Goal: Task Accomplishment & Management: Use online tool/utility

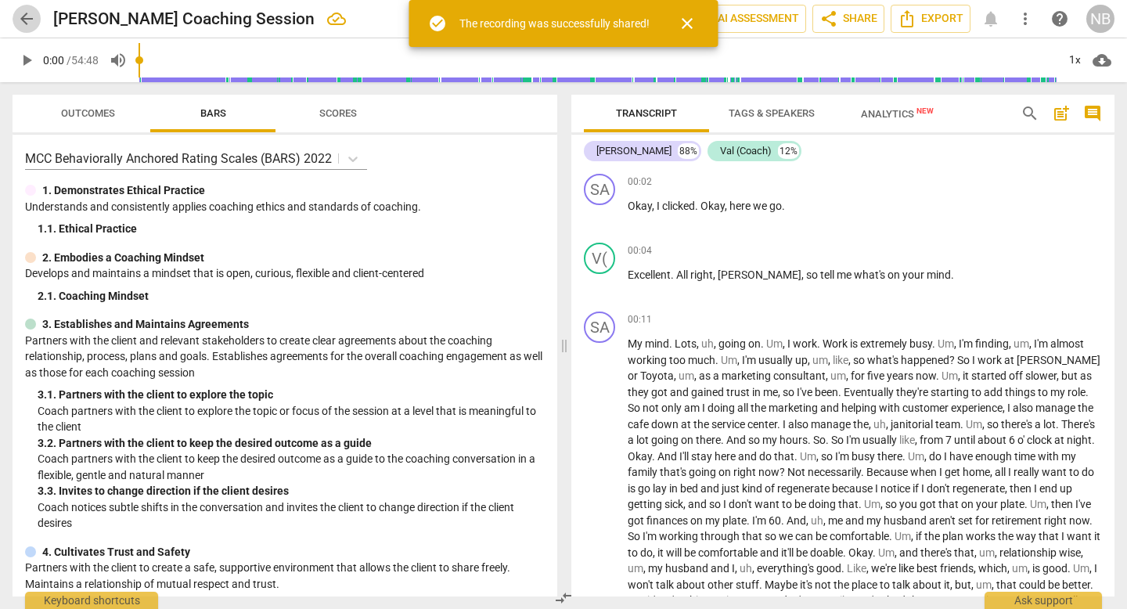
click at [30, 21] on span "arrow_back" at bounding box center [26, 18] width 19 height 19
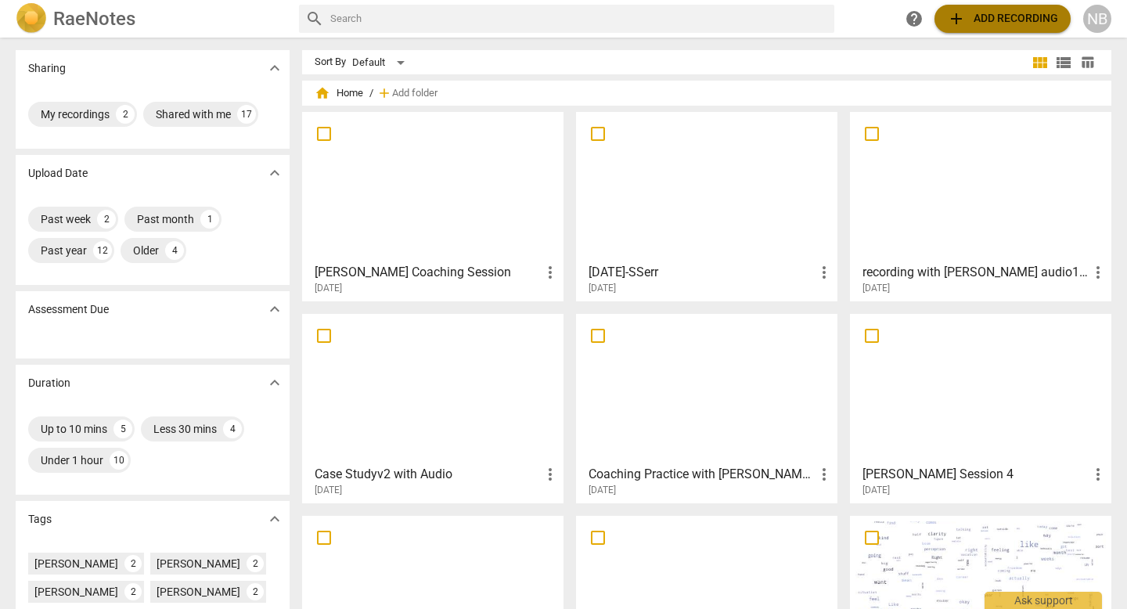
click at [978, 13] on span "add Add recording" at bounding box center [1002, 18] width 111 height 19
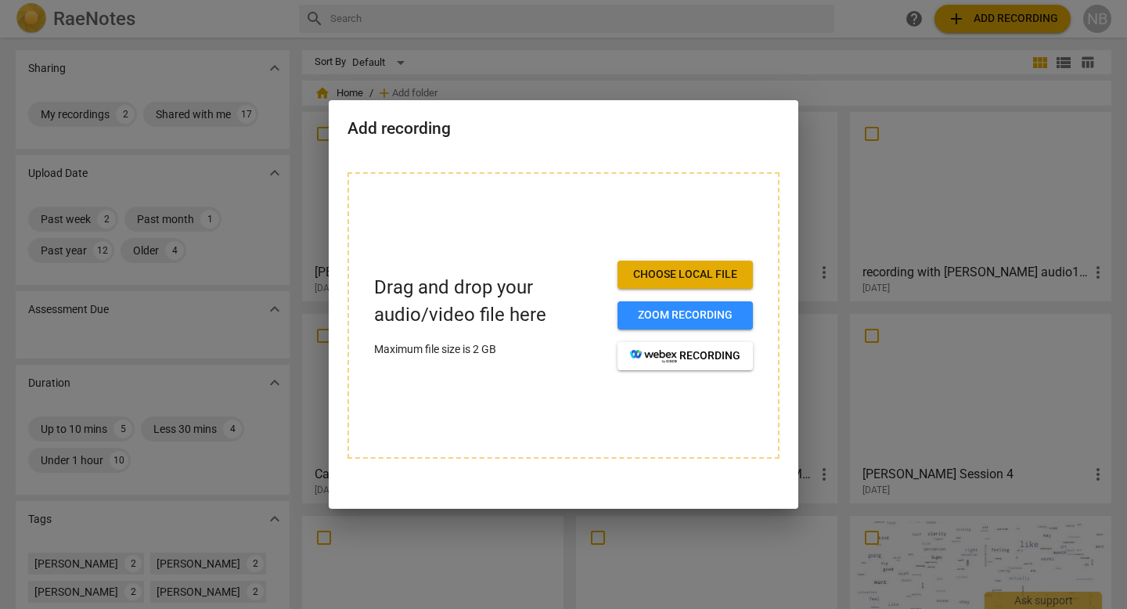
click at [664, 271] on span "Choose local file" at bounding box center [685, 275] width 110 height 16
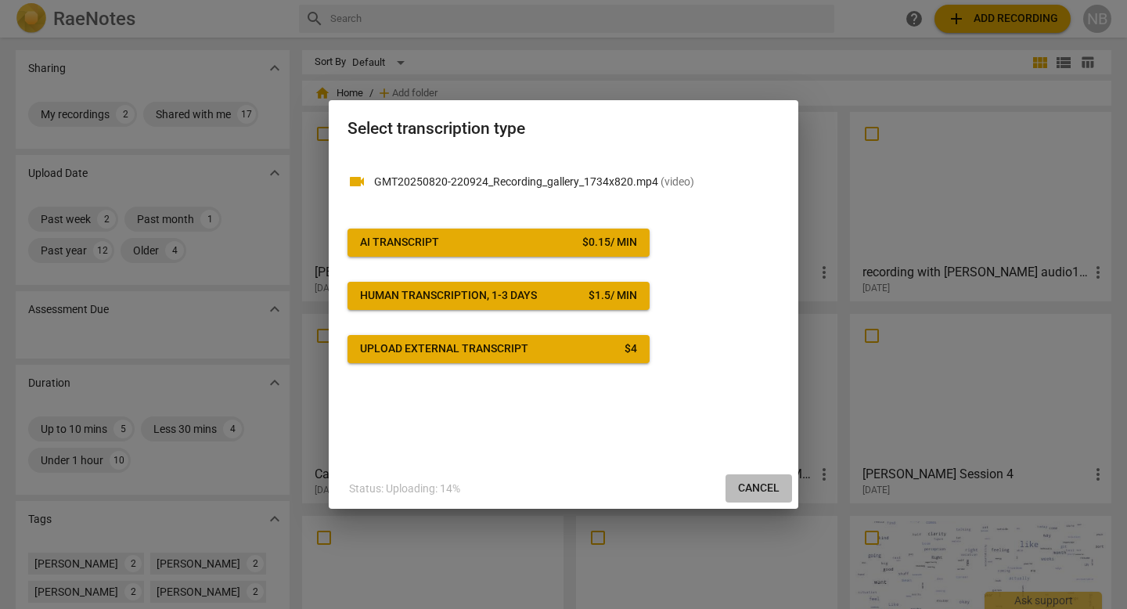
click at [747, 482] on span "Cancel" at bounding box center [758, 488] width 41 height 16
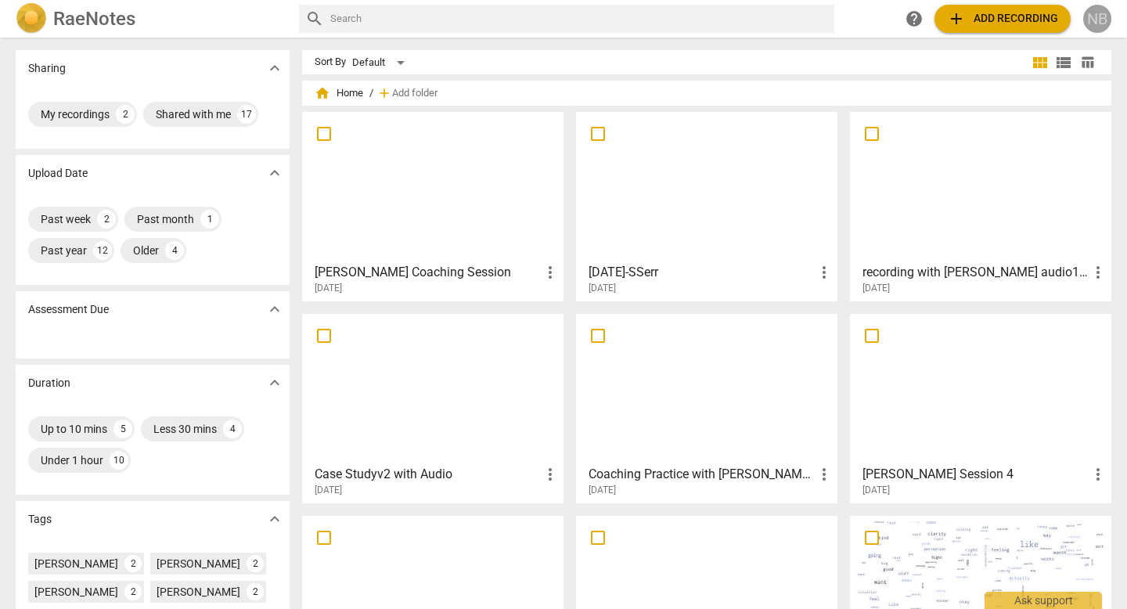
click at [1088, 19] on div "NB" at bounding box center [1097, 19] width 28 height 28
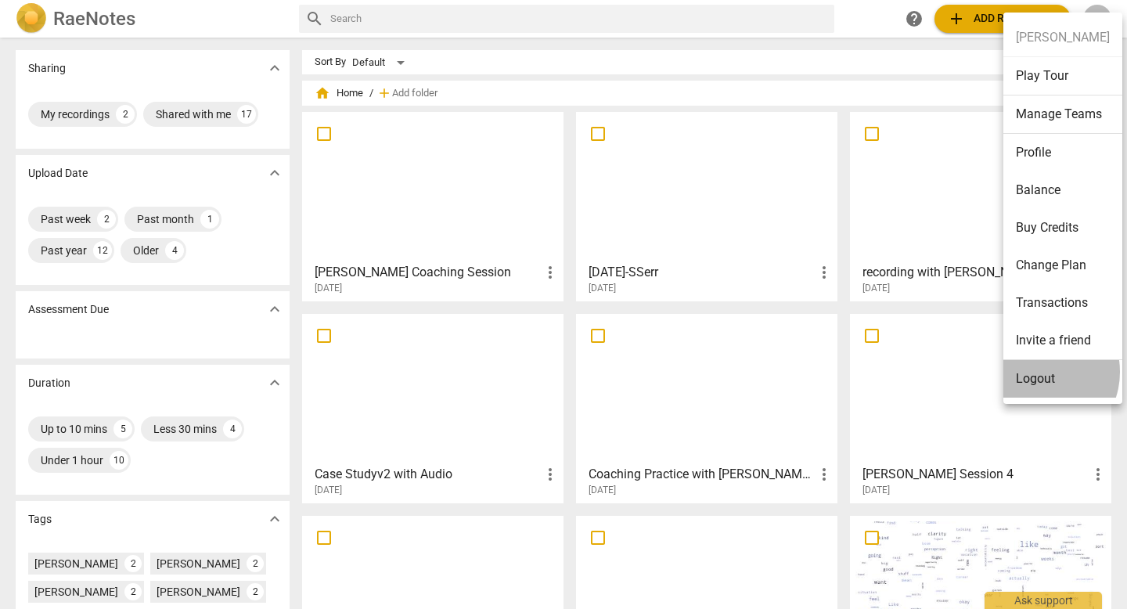
click at [1037, 372] on li "Logout" at bounding box center [1062, 379] width 119 height 38
